Goal: Communication & Community: Share content

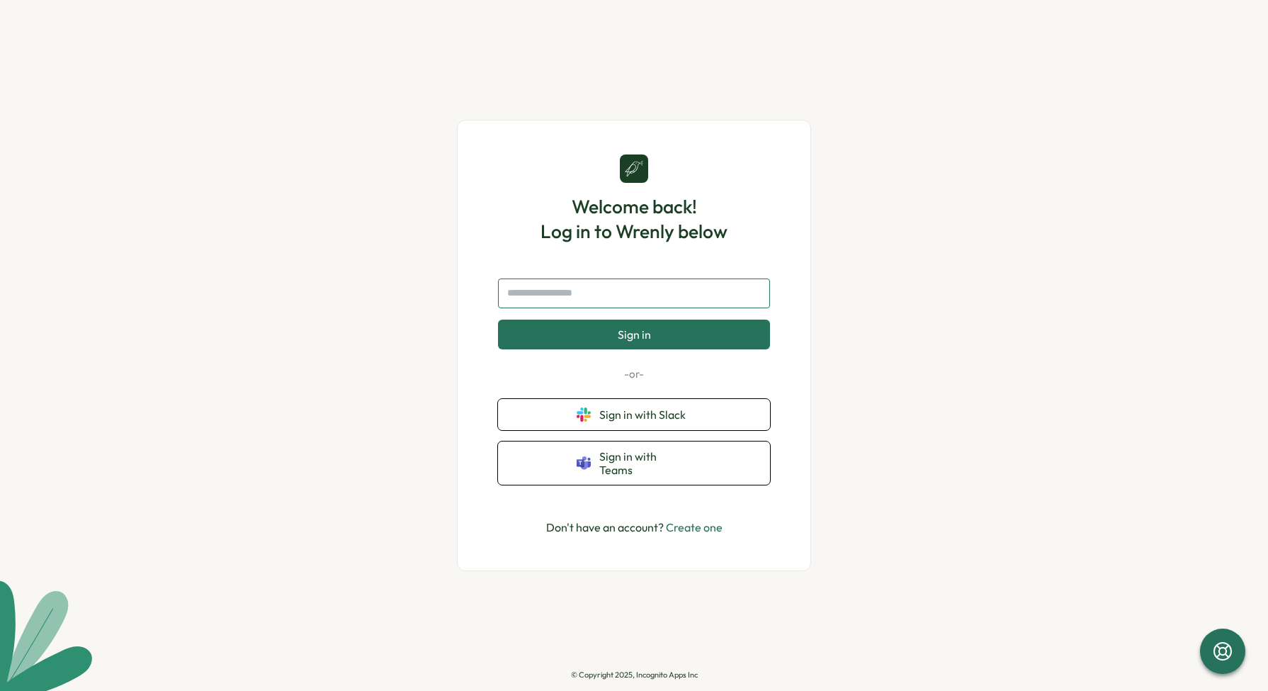
click at [694, 292] on input "text" at bounding box center [634, 293] width 272 height 30
type input "**********"
click at [634, 337] on span "Sign in" at bounding box center [634, 334] width 33 height 13
click at [680, 522] on link "Create one" at bounding box center [694, 527] width 57 height 14
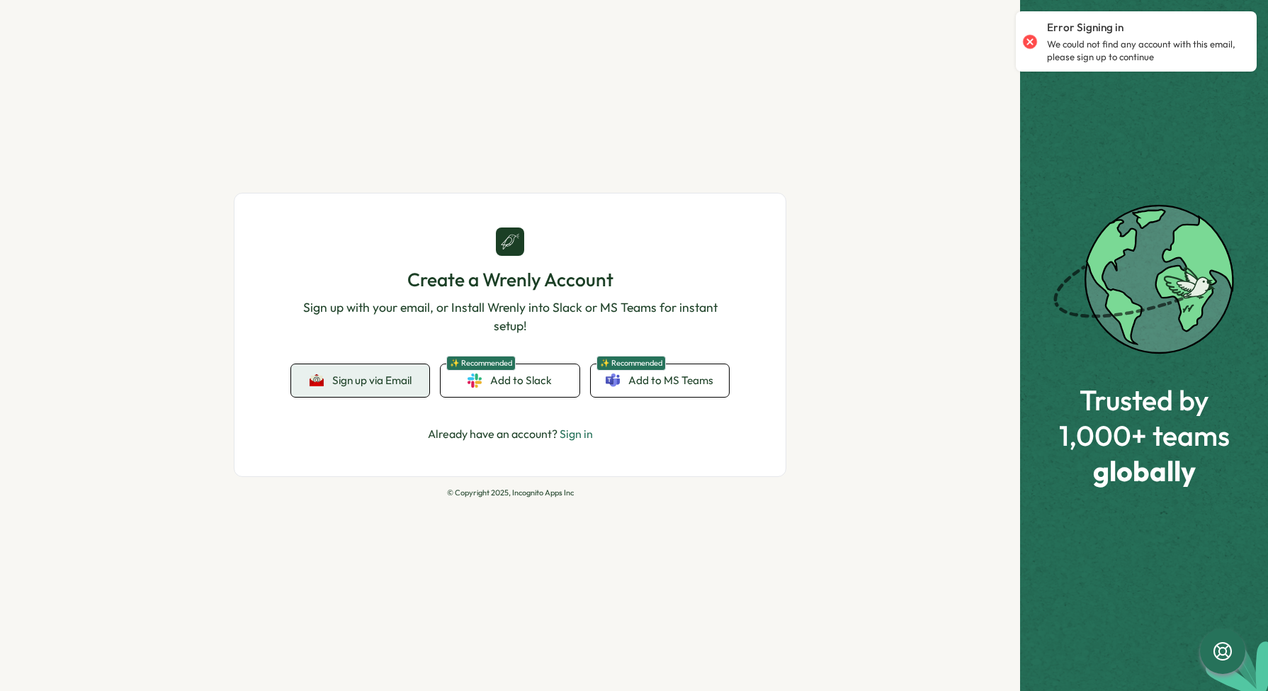
click at [371, 386] on span "Sign up via Email" at bounding box center [371, 380] width 79 height 13
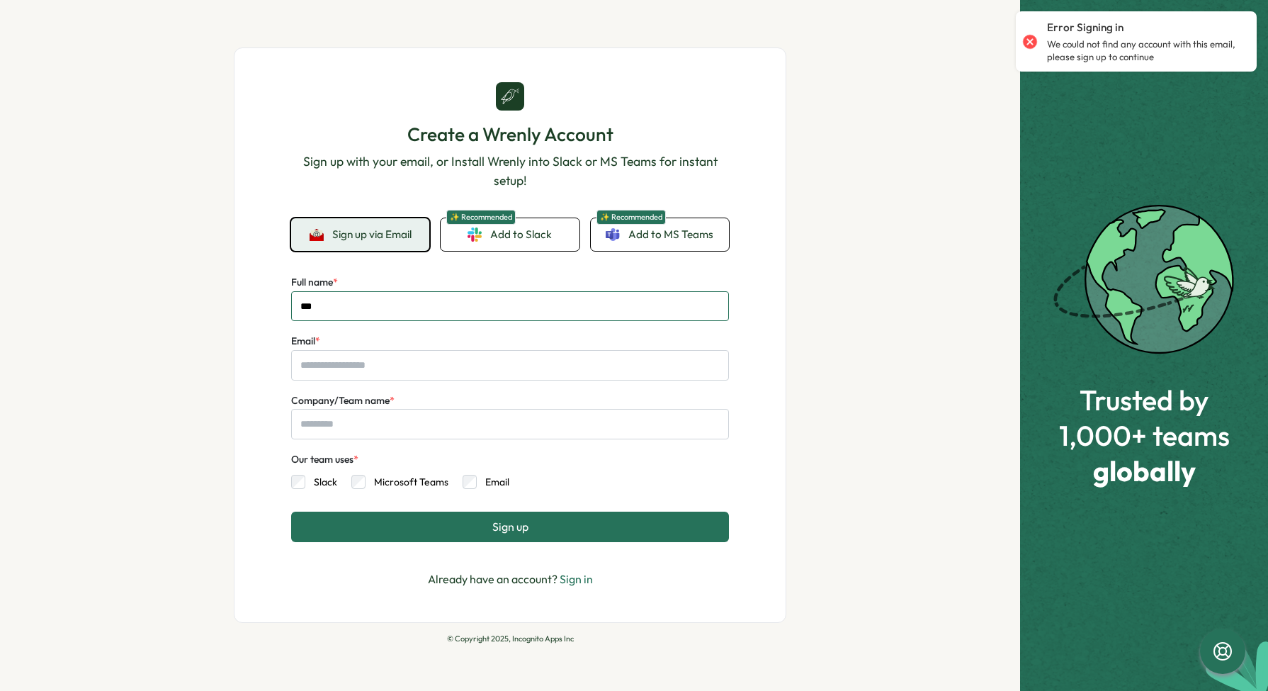
type input "***"
type input "*******"
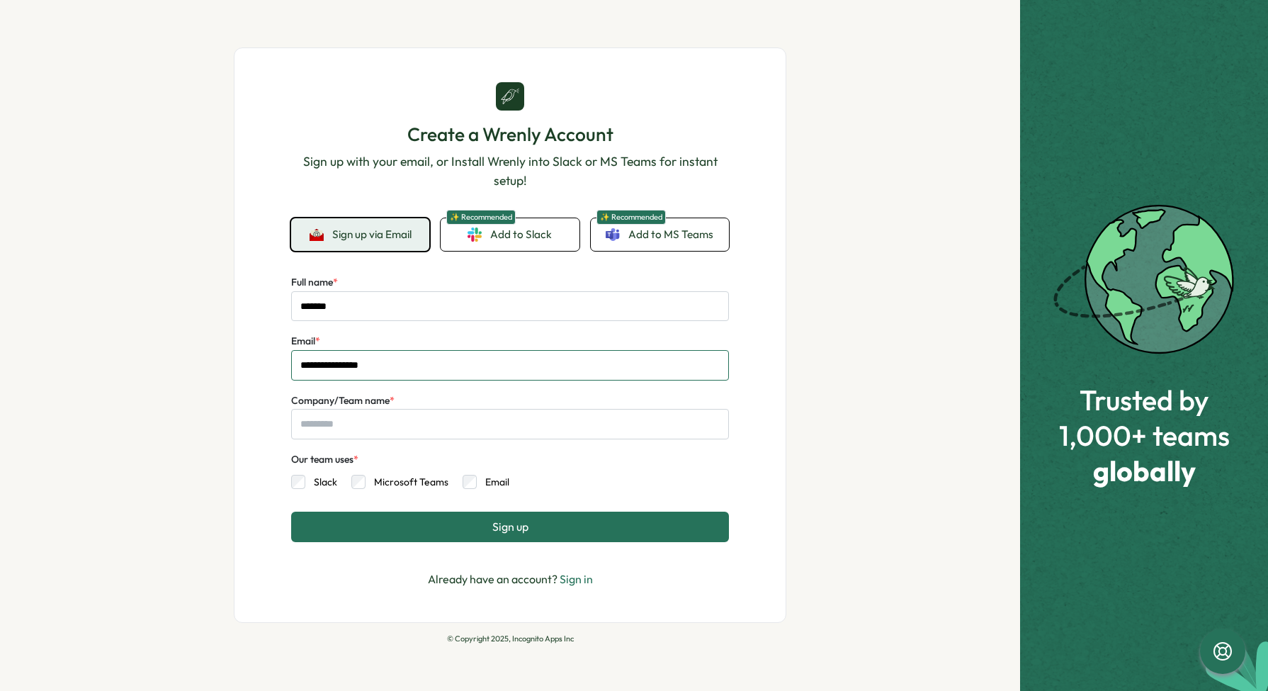
type input "**********"
type input "******"
click at [312, 477] on label "Slack" at bounding box center [321, 482] width 32 height 14
click at [469, 531] on button "Sign up" at bounding box center [510, 527] width 438 height 30
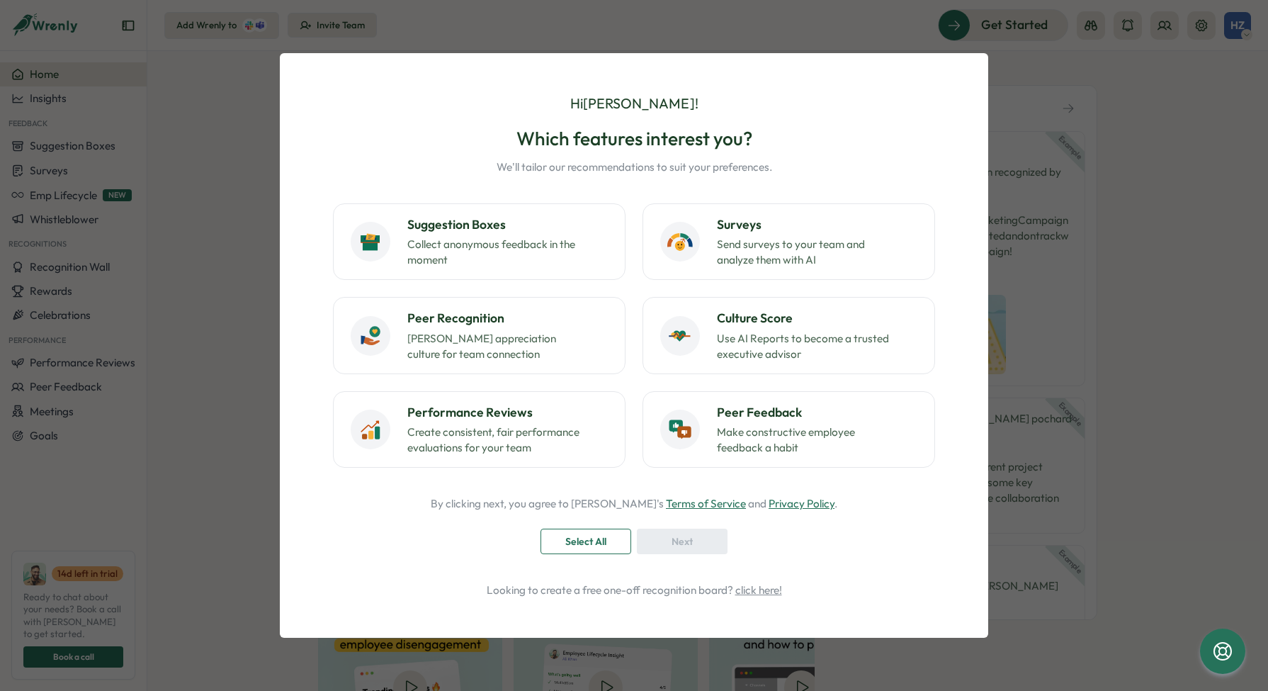
click at [586, 546] on span "Select All" at bounding box center [585, 541] width 41 height 24
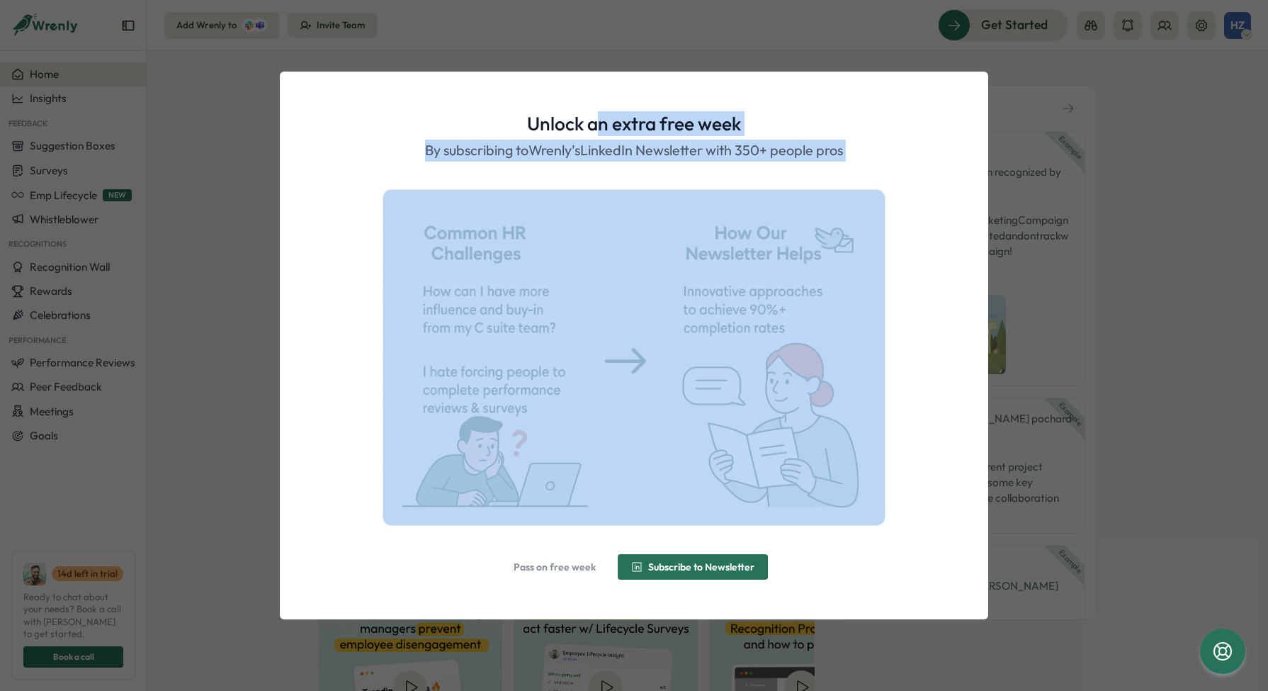
drag, startPoint x: 593, startPoint y: 127, endPoint x: 721, endPoint y: 224, distance: 160.8
click at [721, 224] on div "Unlock an extra free week By subscribing to [PERSON_NAME]'s LinkedIn Newsletter…" at bounding box center [634, 318] width 629 height 414
click at [663, 149] on p "By subscribing to [PERSON_NAME]'s LinkedIn Newsletter with 350+ people pros" at bounding box center [634, 151] width 418 height 22
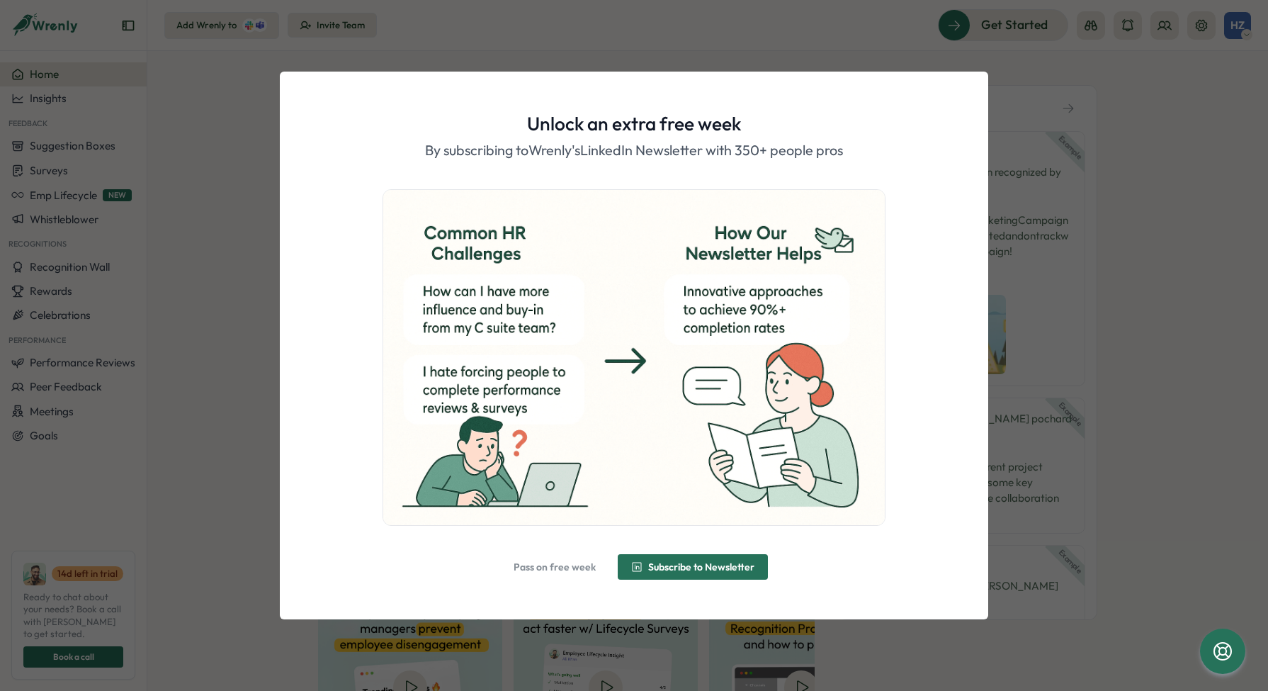
click at [690, 569] on span "Subscribe to Newsletter" at bounding box center [701, 567] width 106 height 10
click at [650, 570] on span "Alright, done!" at bounding box center [642, 567] width 61 height 10
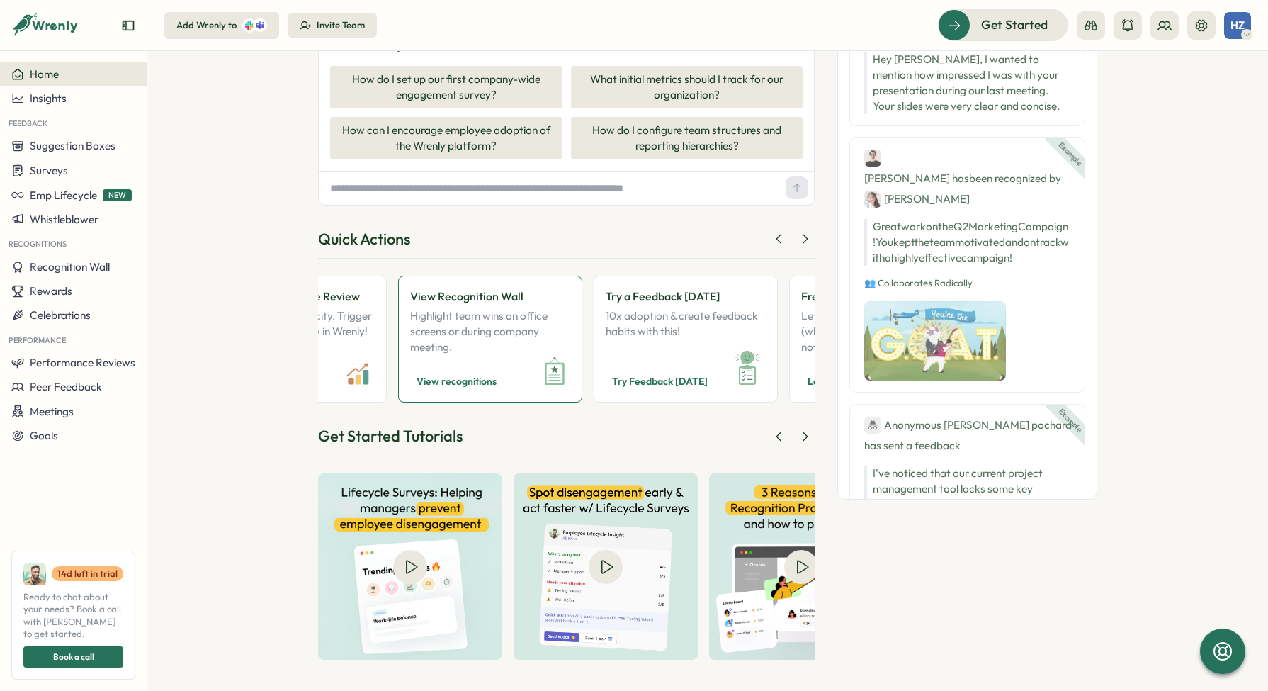
scroll to position [0, 1070]
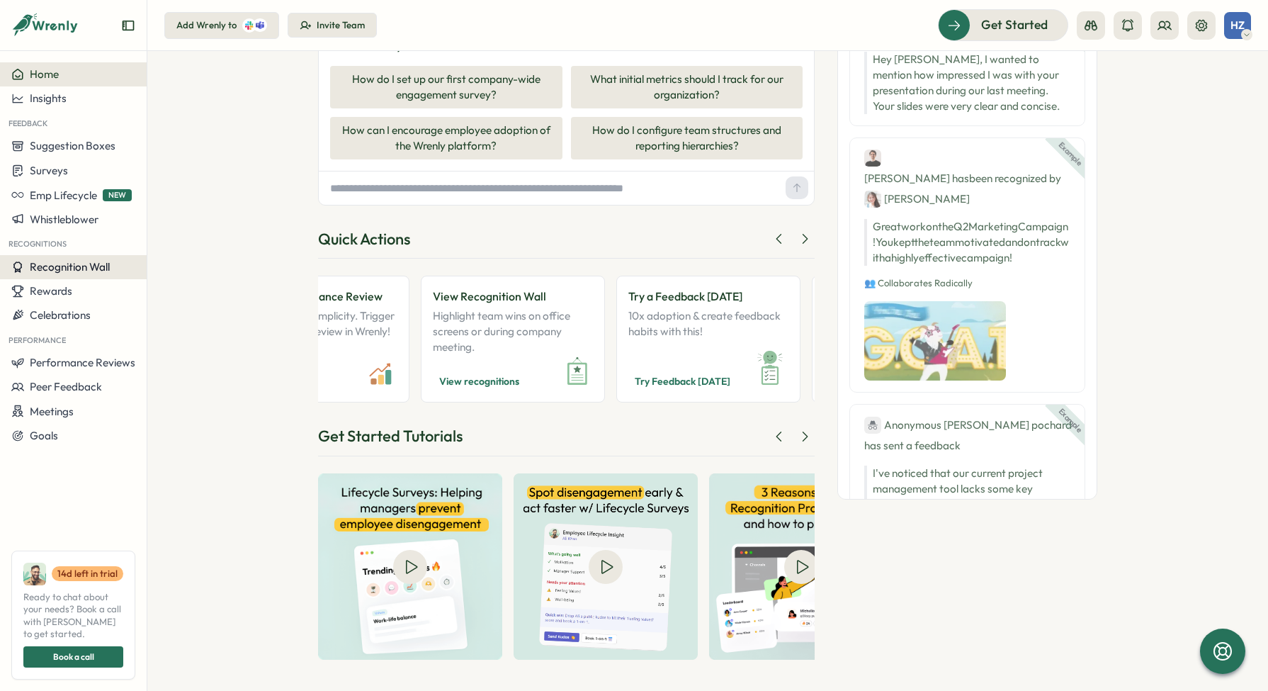
click at [81, 268] on span "Recognition Wall" at bounding box center [70, 266] width 80 height 13
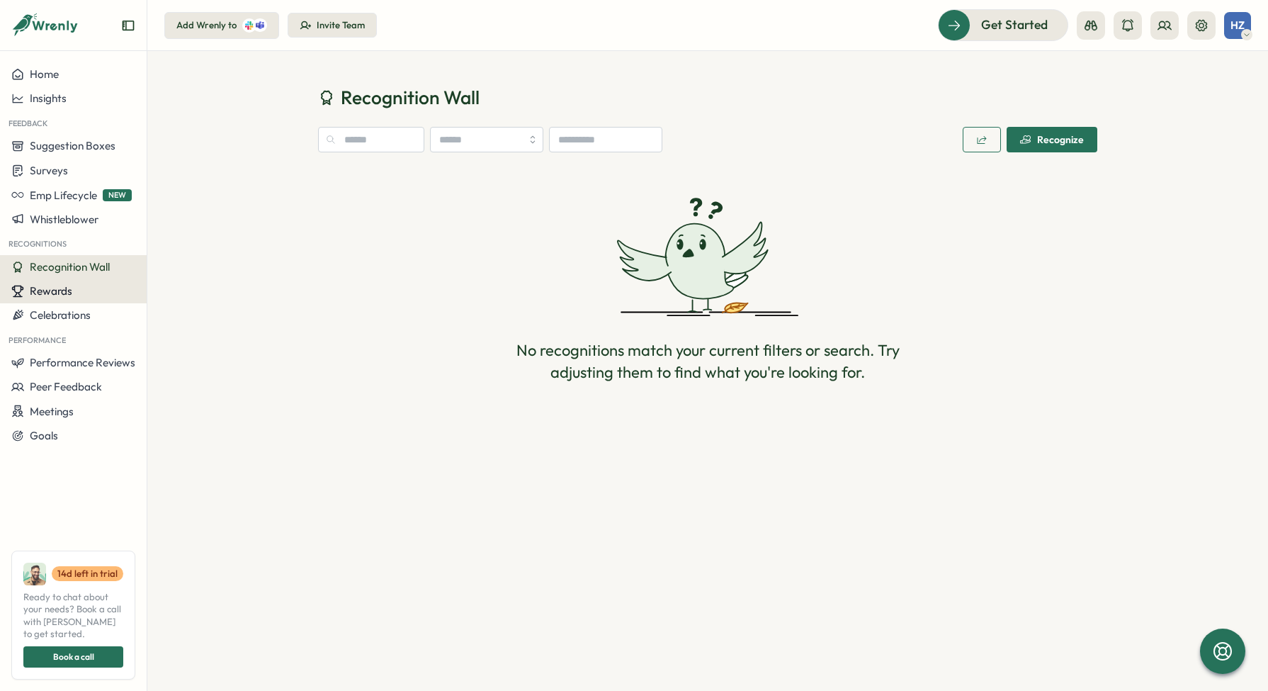
click at [85, 295] on div "Rewards" at bounding box center [73, 291] width 124 height 13
click at [81, 310] on span "Celebrations" at bounding box center [60, 314] width 61 height 13
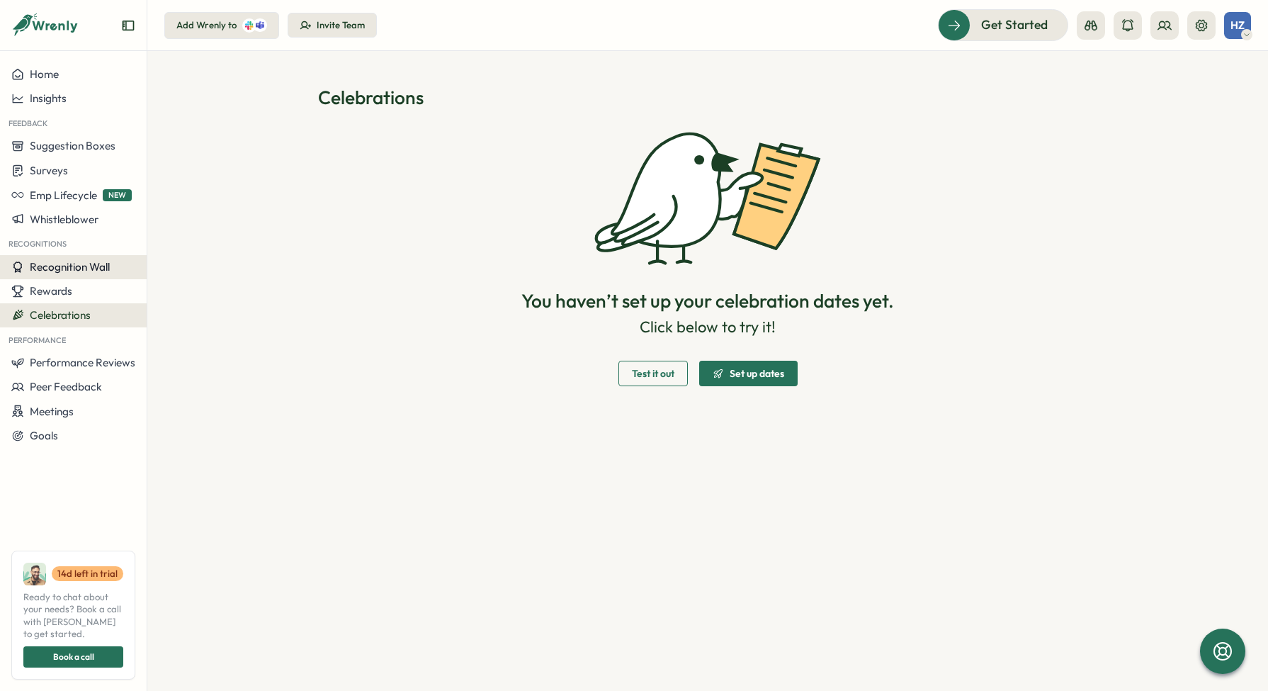
click at [77, 271] on span "Recognition Wall" at bounding box center [70, 266] width 80 height 13
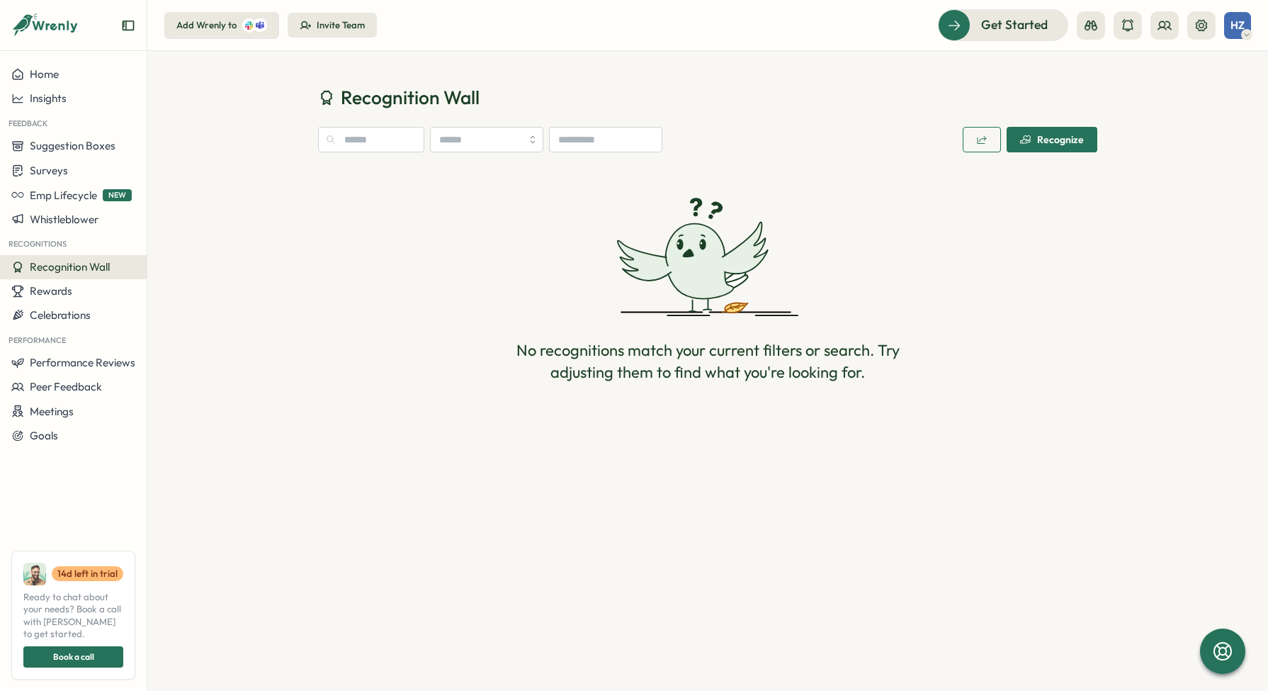
click at [1056, 139] on div "Recognize" at bounding box center [1052, 139] width 64 height 11
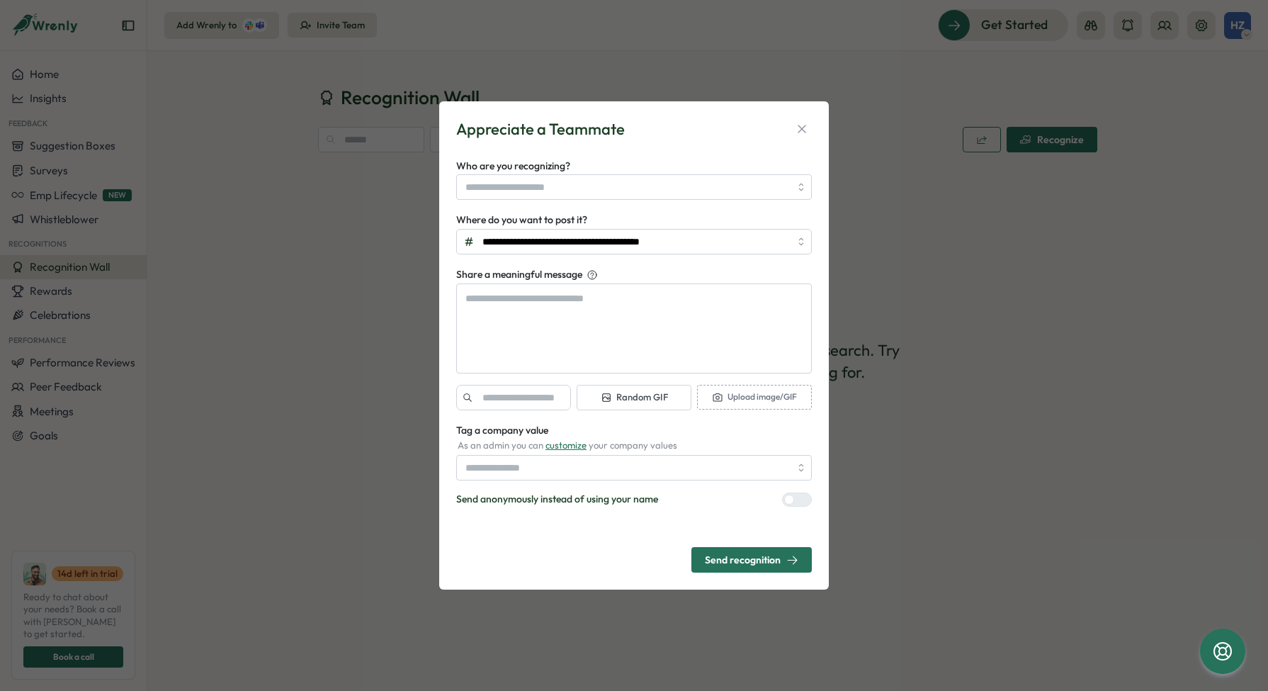
type textarea "*"
click at [810, 134] on button "button" at bounding box center [802, 129] width 20 height 20
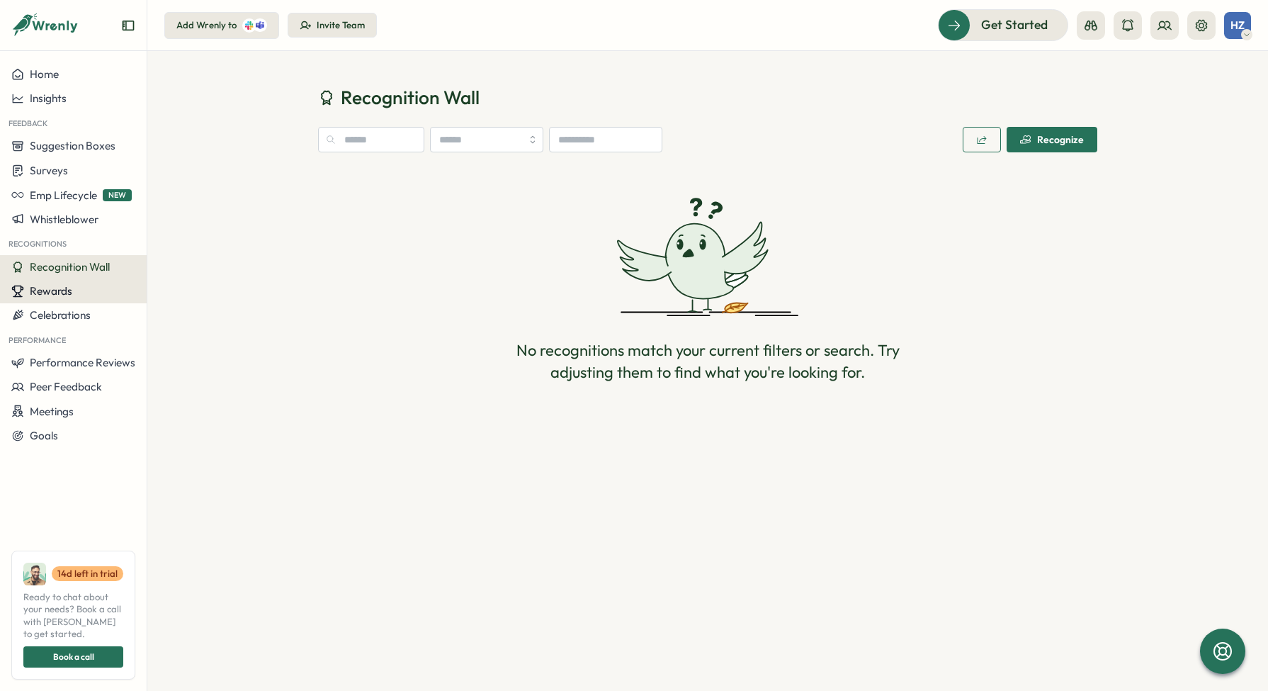
click at [69, 297] on span "Rewards" at bounding box center [51, 290] width 43 height 13
click at [60, 289] on span "Rewards" at bounding box center [51, 290] width 43 height 13
click at [80, 319] on span "Celebrations" at bounding box center [60, 314] width 61 height 13
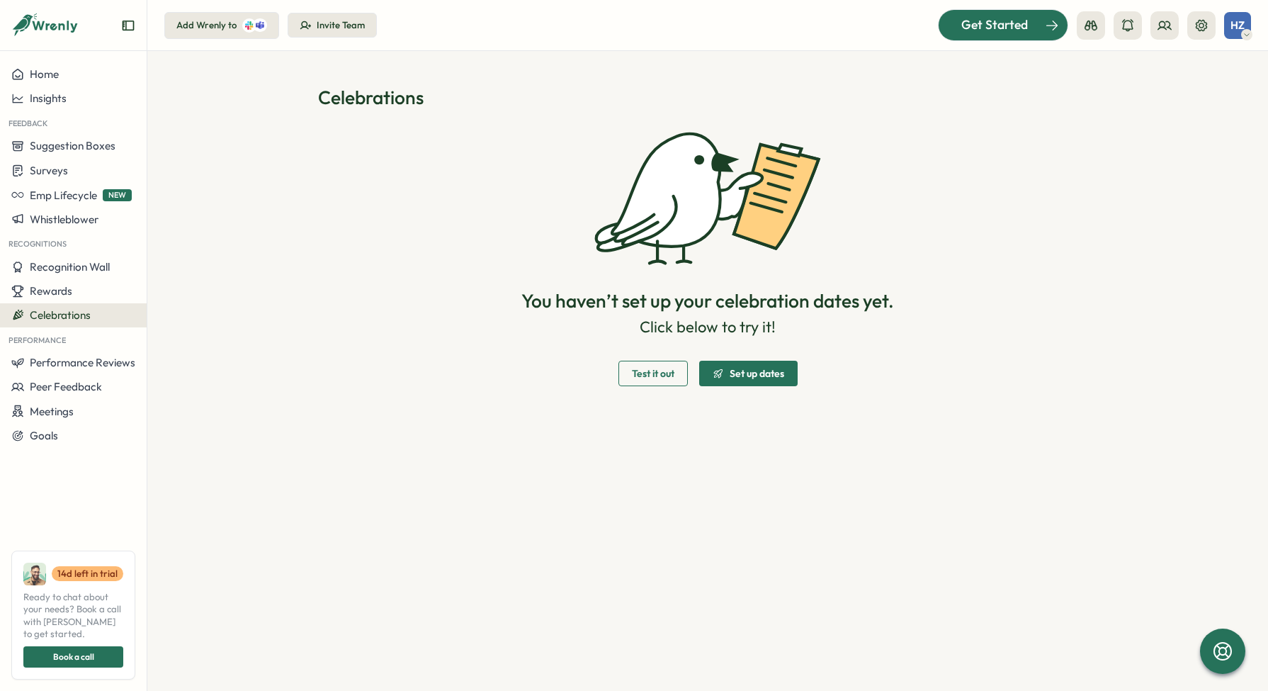
click at [992, 27] on span "Get Started" at bounding box center [994, 25] width 67 height 18
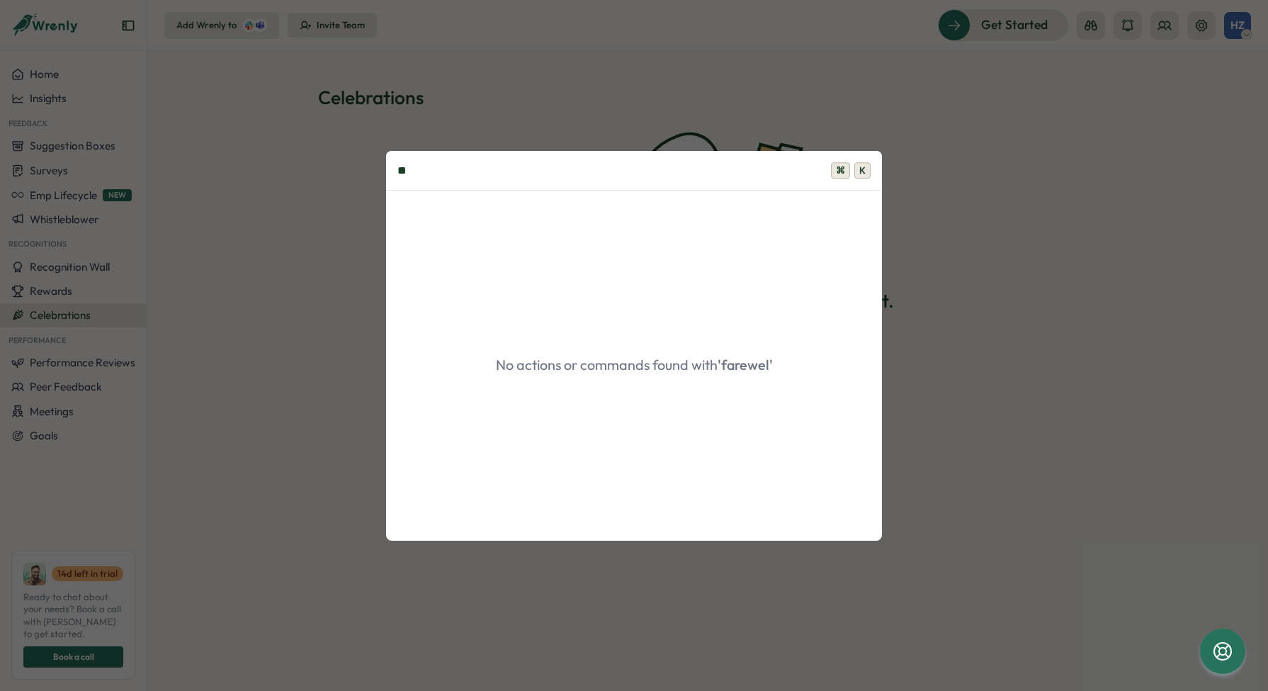
type input "*"
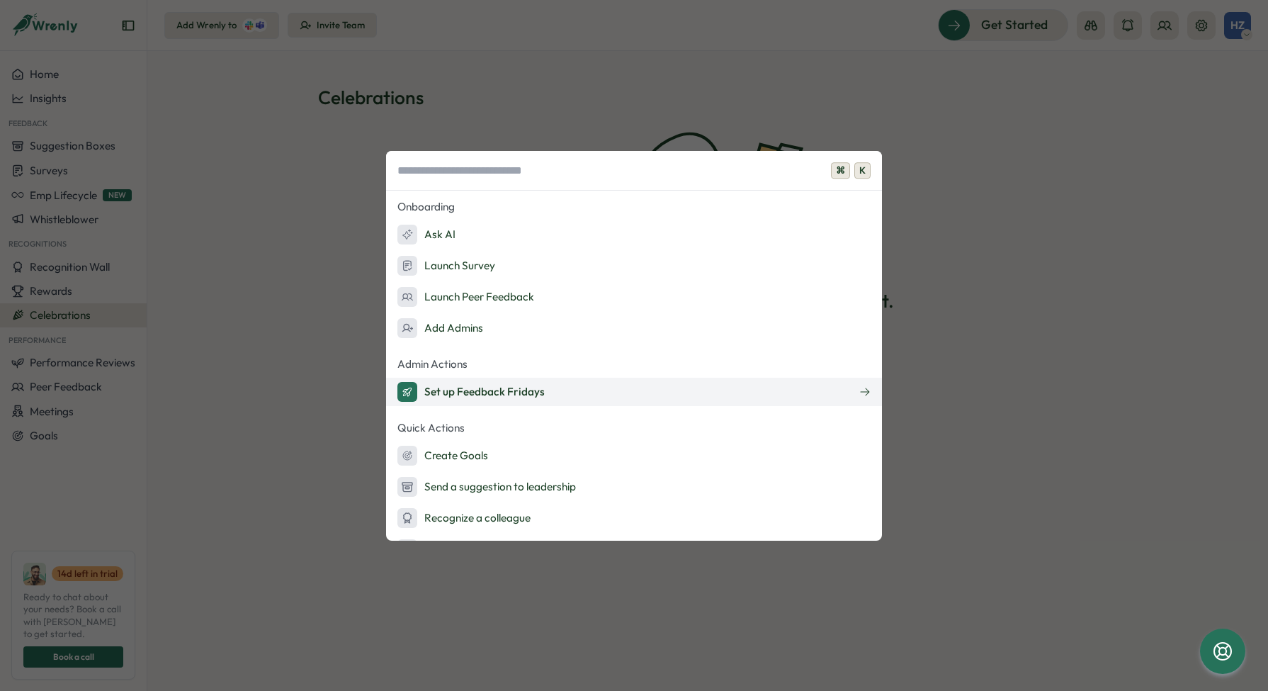
scroll to position [55, 0]
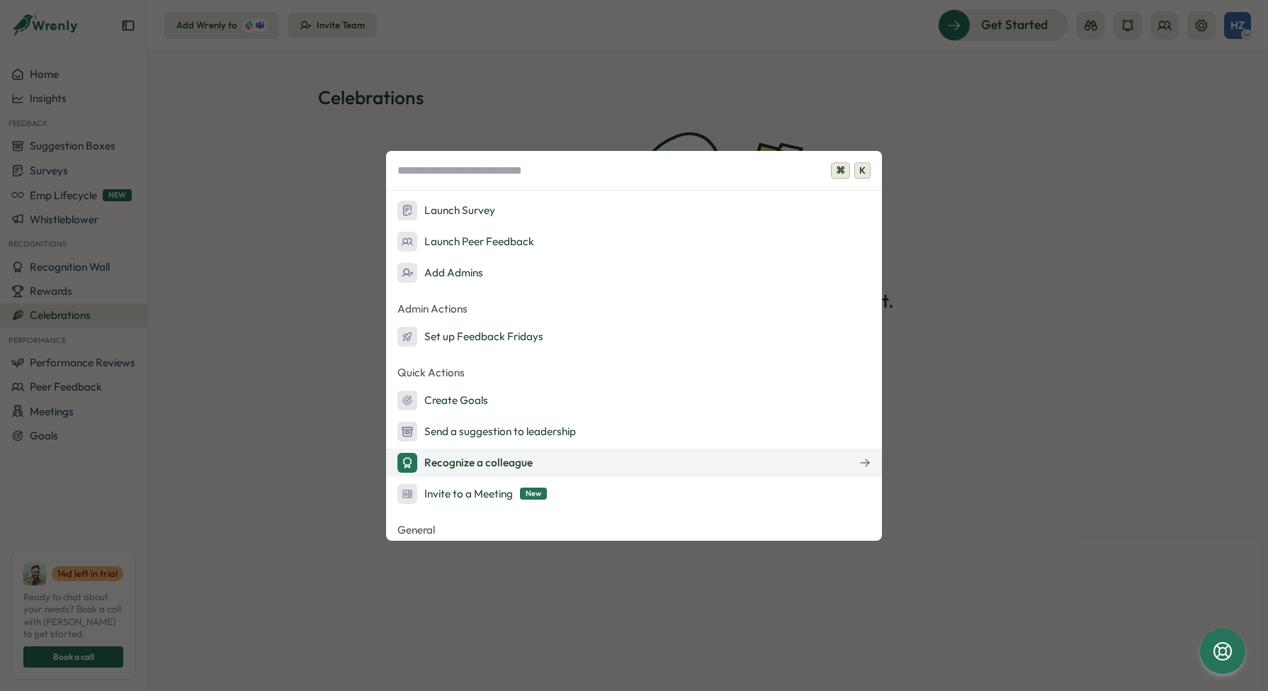
click at [529, 468] on div "Recognize a colleague" at bounding box center [464, 463] width 135 height 20
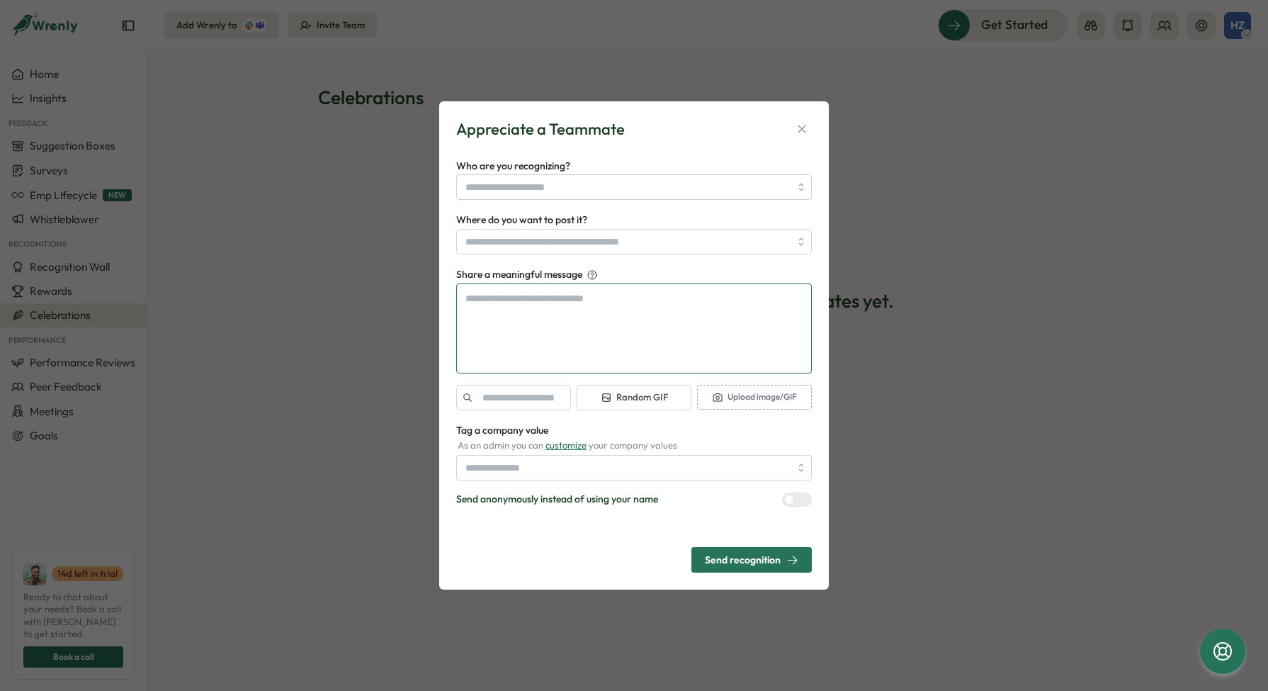
type textarea "*"
click at [598, 336] on textarea "Share a meaningful message" at bounding box center [634, 328] width 356 height 90
click at [802, 133] on icon "button" at bounding box center [802, 129] width 14 height 14
